Goal: Task Accomplishment & Management: Use online tool/utility

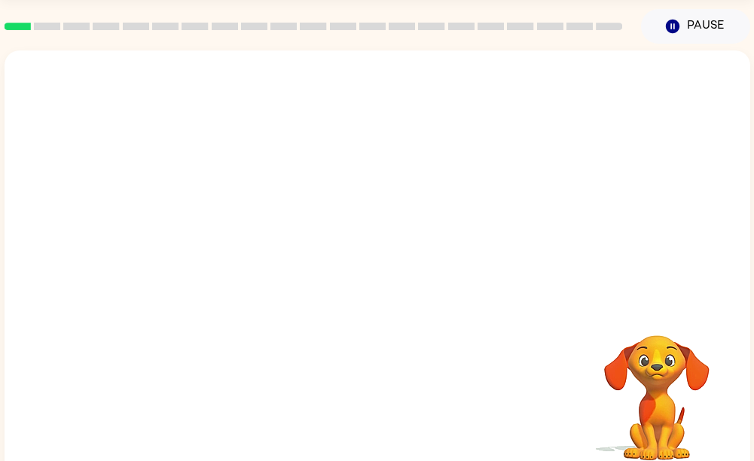
scroll to position [75, 0]
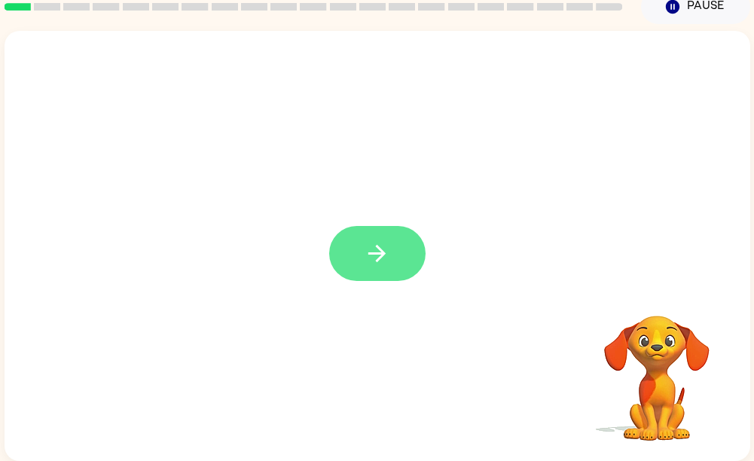
click at [380, 257] on icon "button" at bounding box center [377, 253] width 26 height 26
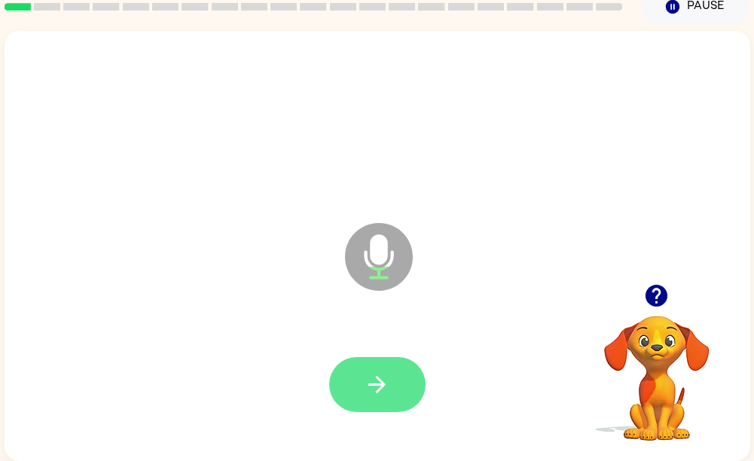
click at [379, 378] on icon "button" at bounding box center [377, 384] width 17 height 17
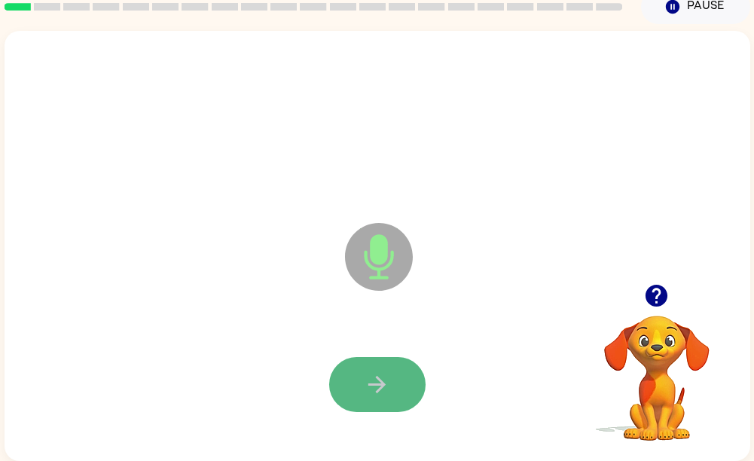
click at [383, 386] on icon "button" at bounding box center [377, 385] width 26 height 26
click at [380, 388] on icon "button" at bounding box center [377, 385] width 26 height 26
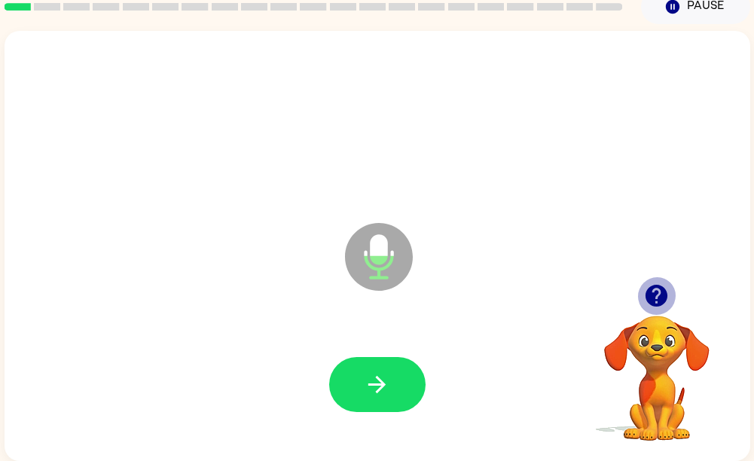
click at [656, 289] on icon "button" at bounding box center [657, 296] width 22 height 22
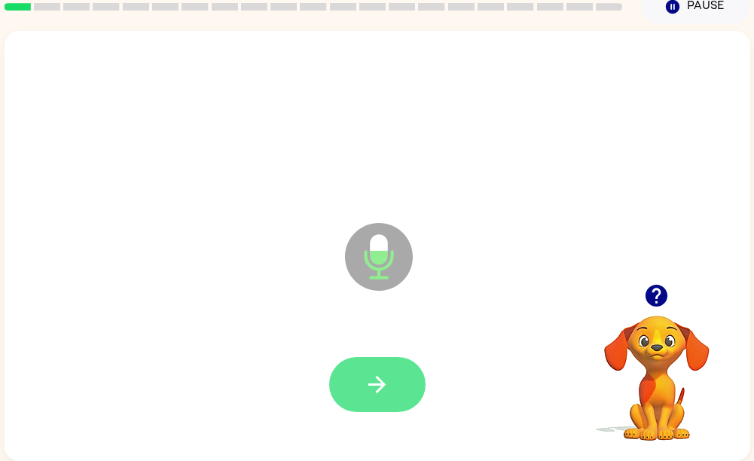
click at [387, 380] on icon "button" at bounding box center [377, 385] width 26 height 26
click at [372, 377] on icon "button" at bounding box center [377, 384] width 17 height 17
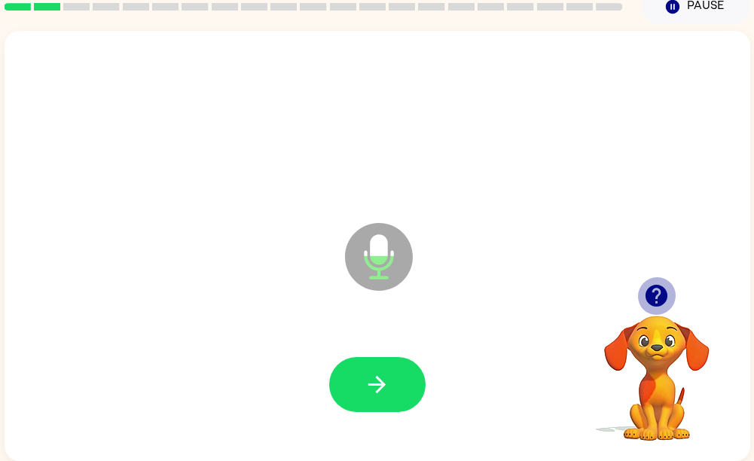
click at [659, 288] on icon "button" at bounding box center [657, 296] width 26 height 26
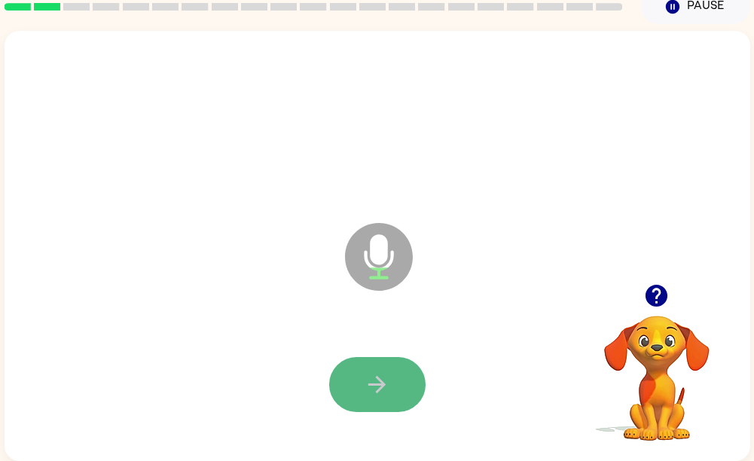
click at [384, 377] on icon "button" at bounding box center [377, 384] width 17 height 17
click at [368, 384] on icon "button" at bounding box center [377, 385] width 26 height 26
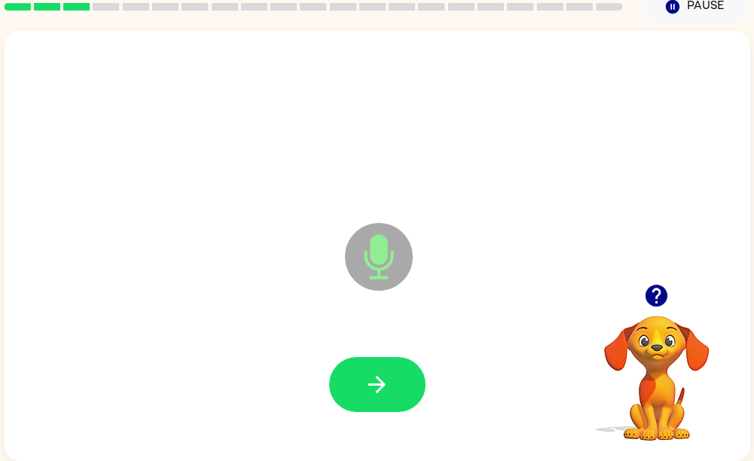
click at [381, 375] on icon "button" at bounding box center [377, 385] width 26 height 26
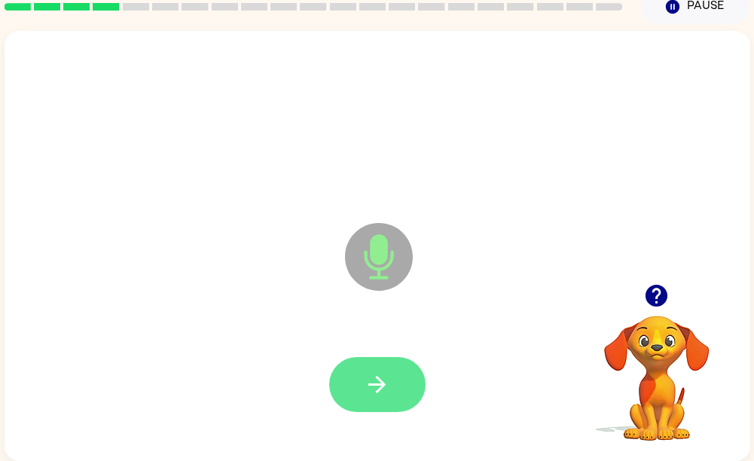
click at [384, 394] on button "button" at bounding box center [377, 384] width 96 height 55
click at [378, 381] on icon "button" at bounding box center [377, 385] width 26 height 26
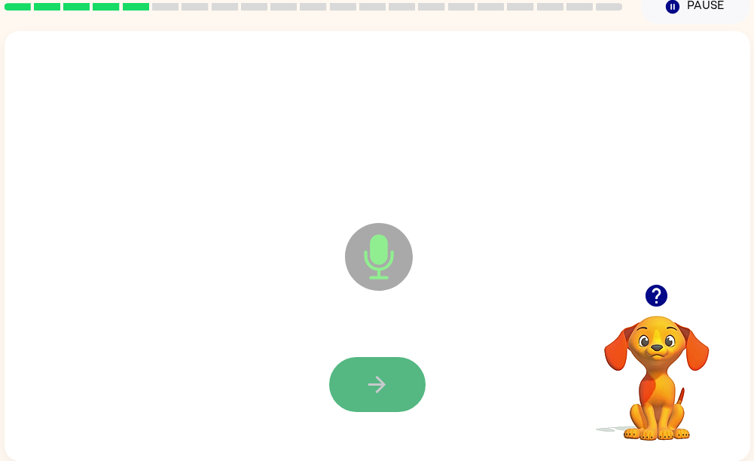
click at [357, 364] on button "button" at bounding box center [377, 384] width 96 height 55
click at [388, 387] on icon "button" at bounding box center [377, 385] width 26 height 26
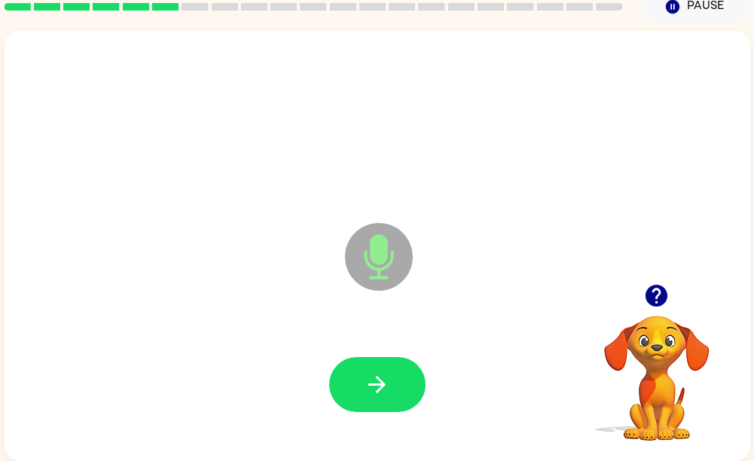
click at [656, 293] on icon "button" at bounding box center [657, 296] width 22 height 22
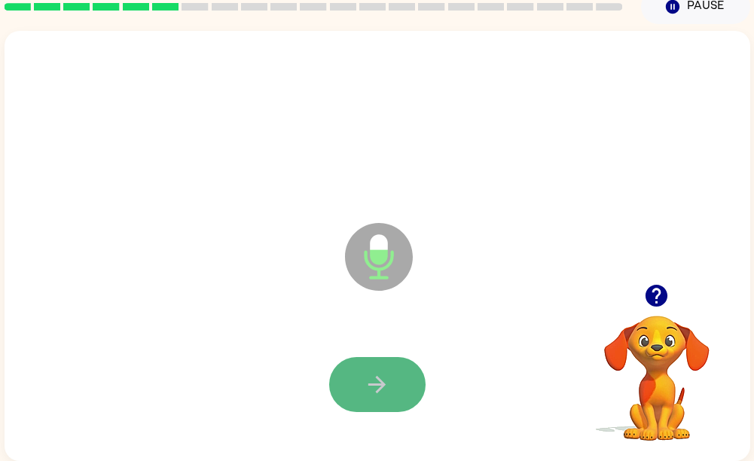
click at [378, 384] on icon "button" at bounding box center [377, 384] width 17 height 17
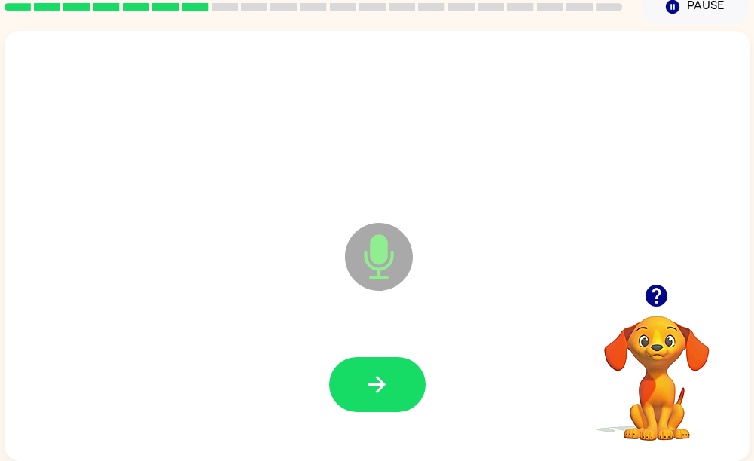
click at [657, 288] on icon "button" at bounding box center [657, 296] width 22 height 22
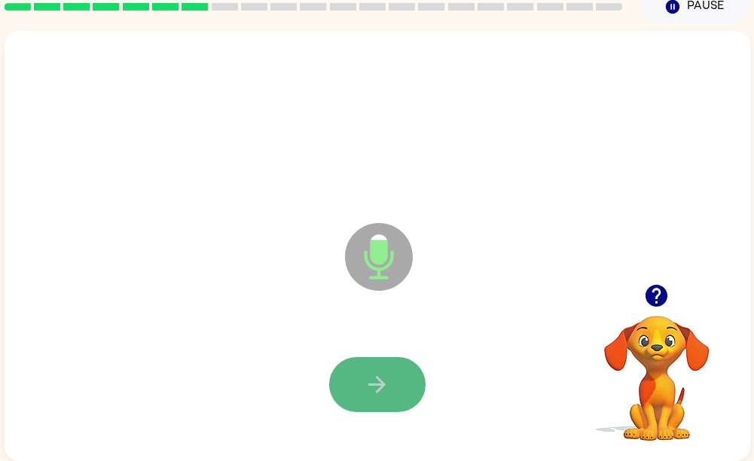
click at [376, 375] on icon "button" at bounding box center [377, 385] width 26 height 26
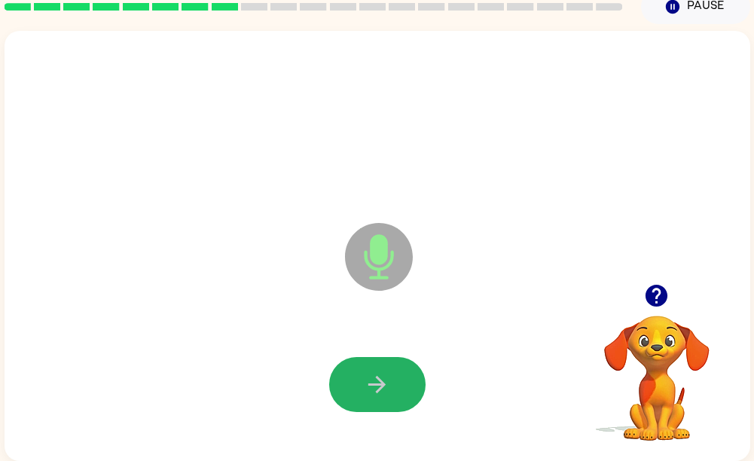
click at [397, 379] on button "button" at bounding box center [377, 384] width 96 height 55
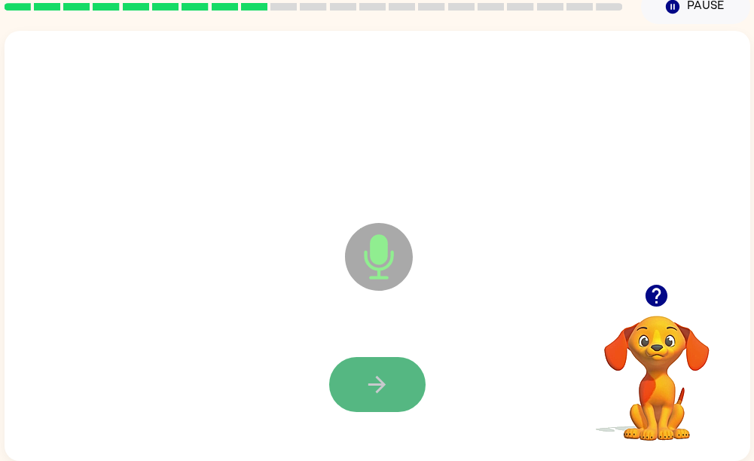
click at [390, 386] on button "button" at bounding box center [377, 384] width 96 height 55
click at [375, 374] on icon "button" at bounding box center [377, 385] width 26 height 26
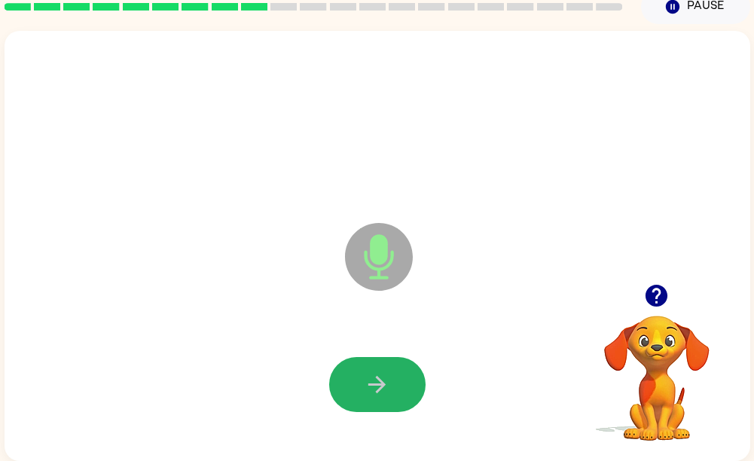
click at [372, 376] on icon "button" at bounding box center [377, 385] width 26 height 26
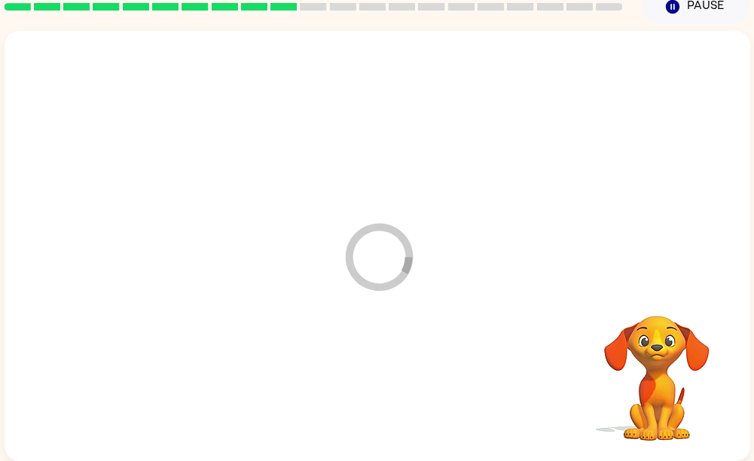
click at [656, 292] on video "Your browser must support playing .mp4 files to use Literably. Please try using…" at bounding box center [657, 367] width 151 height 151
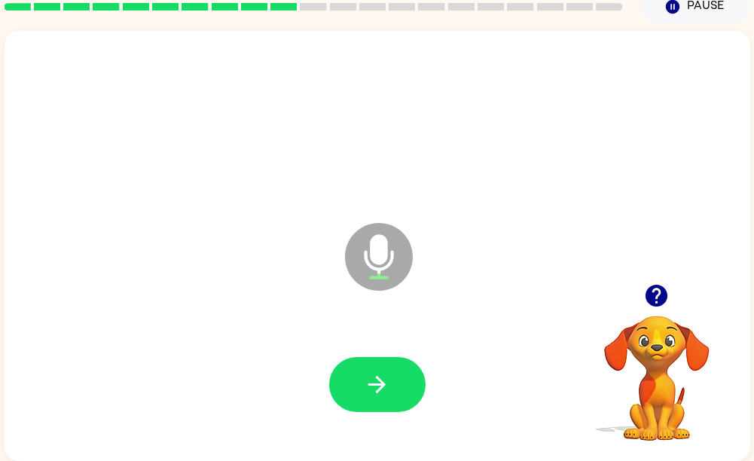
click at [655, 292] on icon "button" at bounding box center [657, 296] width 22 height 22
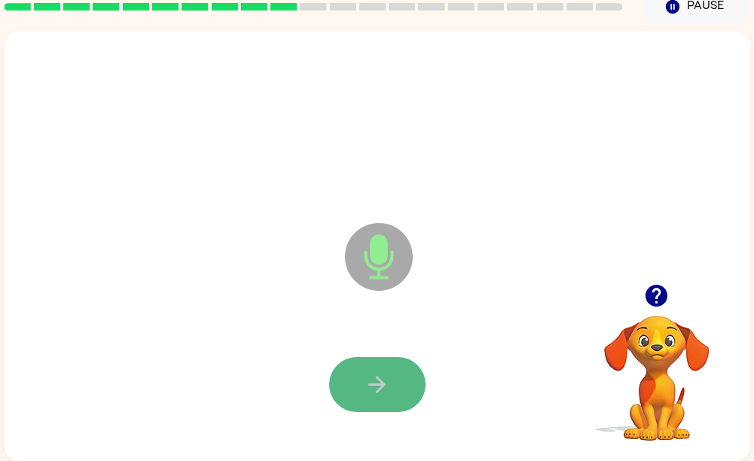
click at [390, 378] on button "button" at bounding box center [377, 384] width 96 height 55
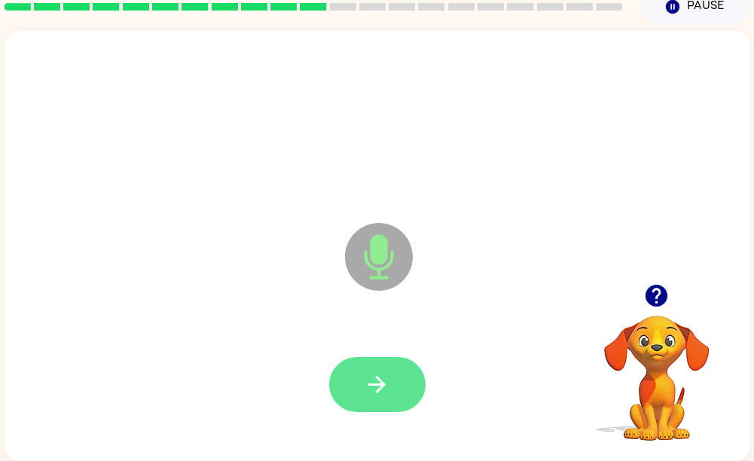
click at [378, 381] on icon "button" at bounding box center [377, 385] width 26 height 26
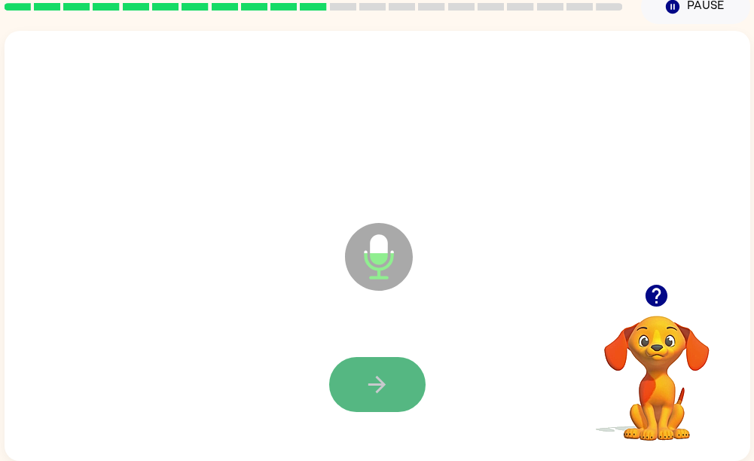
click at [385, 381] on icon "button" at bounding box center [377, 385] width 26 height 26
click at [414, 383] on button "button" at bounding box center [377, 384] width 96 height 55
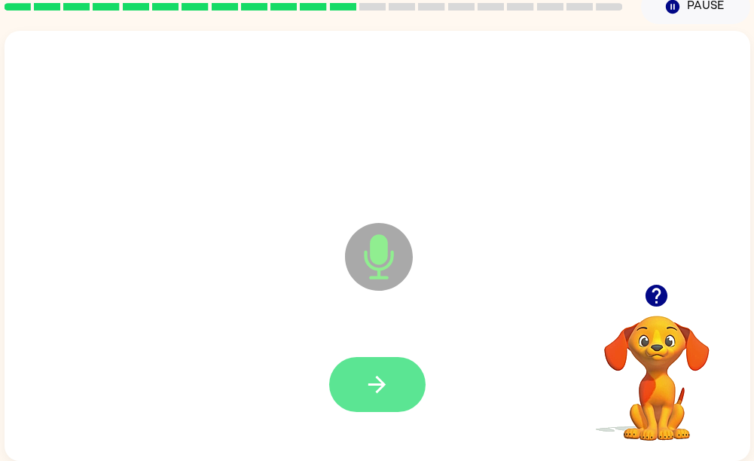
click at [396, 385] on button "button" at bounding box center [377, 384] width 96 height 55
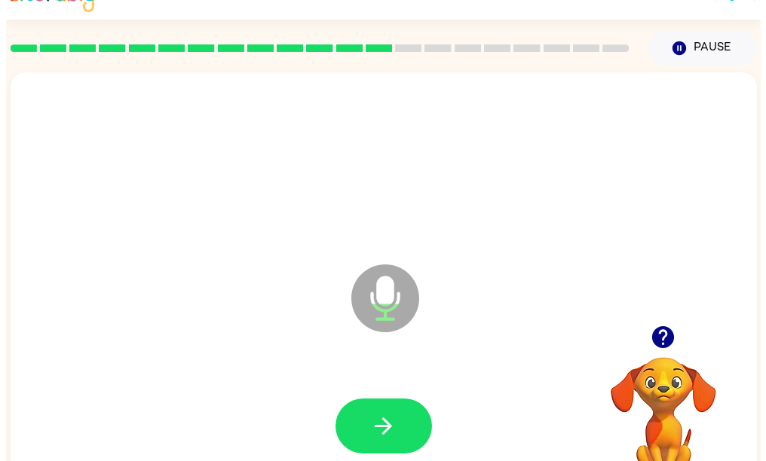
scroll to position [0, 0]
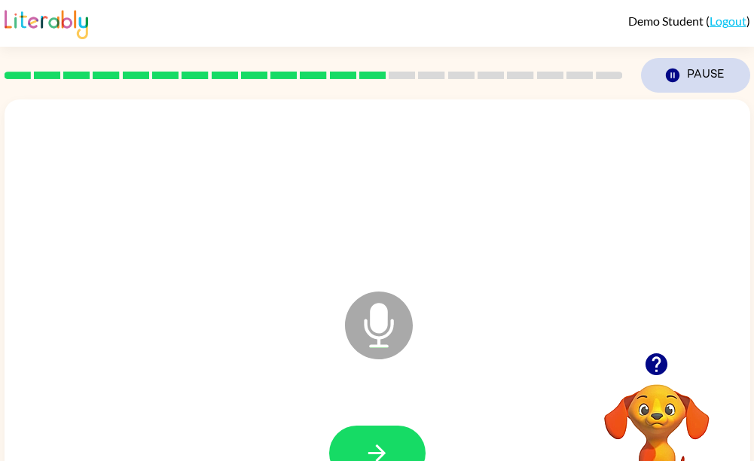
click at [672, 74] on icon "Pause" at bounding box center [673, 75] width 17 height 17
